Goal: Task Accomplishment & Management: Manage account settings

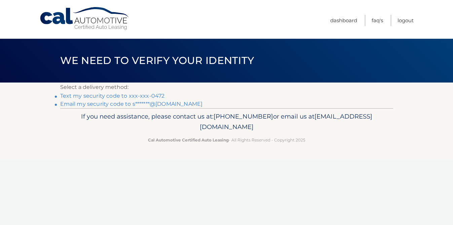
click at [133, 96] on link "Text my security code to xxx-xxx-0472" at bounding box center [112, 95] width 105 height 6
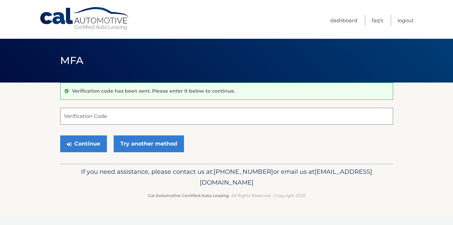
click at [71, 114] on input "Verification Code" at bounding box center [226, 116] width 333 height 17
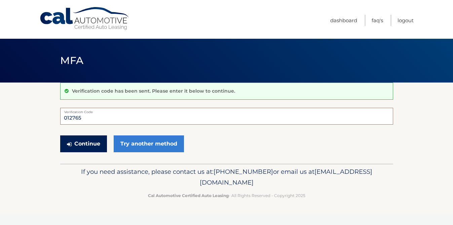
type input "012765"
click at [81, 146] on button "Continue" at bounding box center [83, 143] width 47 height 17
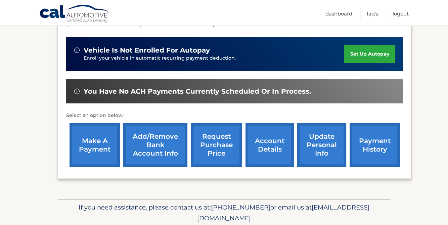
scroll to position [175, 0]
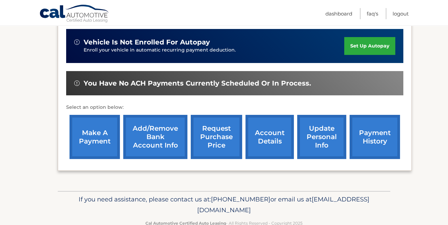
click at [361, 37] on link "set up autopay" at bounding box center [370, 46] width 51 height 18
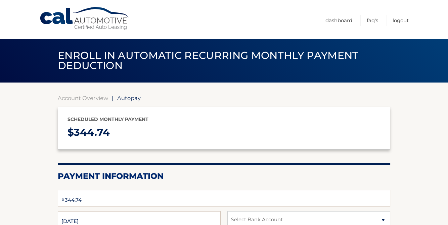
select select "OTJiYWFkYjEtZjc3Ni00MmJkLWFmZDYtMWMxOWJiY2I3MGM1"
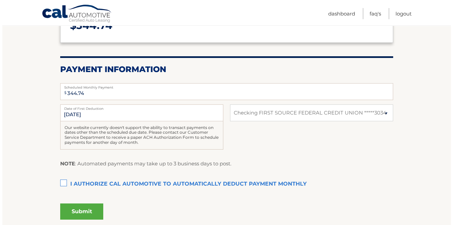
scroll to position [117, 0]
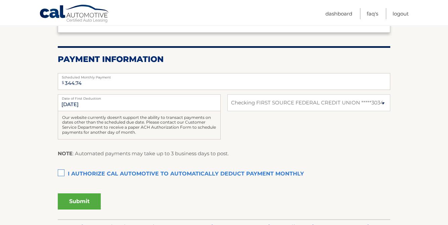
click at [61, 171] on label "I authorize cal automotive to automatically deduct payment monthly This checkbo…" at bounding box center [224, 173] width 333 height 13
click at [0, 0] on input "I authorize cal automotive to automatically deduct payment monthly This checkbo…" at bounding box center [0, 0] width 0 height 0
click at [79, 200] on button "Submit" at bounding box center [79, 201] width 43 height 16
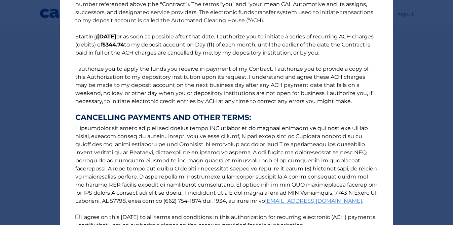
scroll to position [87, 0]
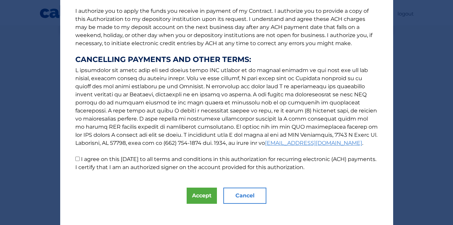
click at [75, 159] on input "I agree on this 10/07/2025 to all terms and conditions in this authorization fo…" at bounding box center [77, 158] width 4 height 4
checkbox input "true"
click at [195, 193] on button "Accept" at bounding box center [202, 195] width 30 height 16
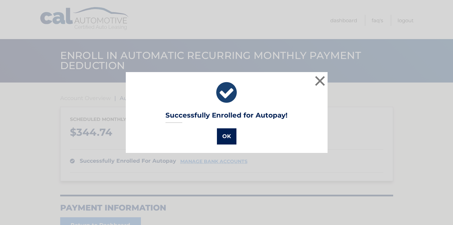
click at [225, 137] on button "OK" at bounding box center [226, 136] width 19 height 16
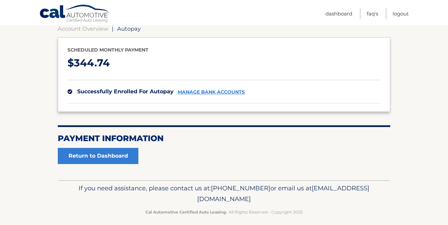
scroll to position [75, 0]
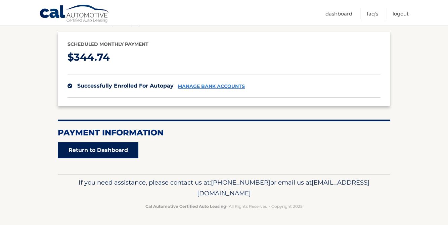
click at [91, 148] on link "Return to Dashboard" at bounding box center [98, 150] width 81 height 16
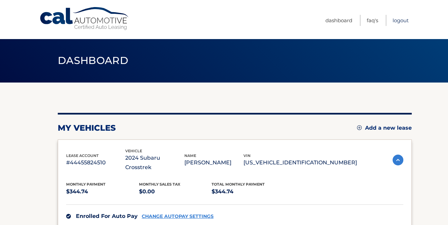
click at [403, 20] on link "Logout" at bounding box center [401, 20] width 16 height 11
click at [400, 18] on link "Logout" at bounding box center [401, 20] width 16 height 11
click at [399, 21] on link "Logout" at bounding box center [401, 20] width 16 height 11
